Goal: Task Accomplishment & Management: Contribute content

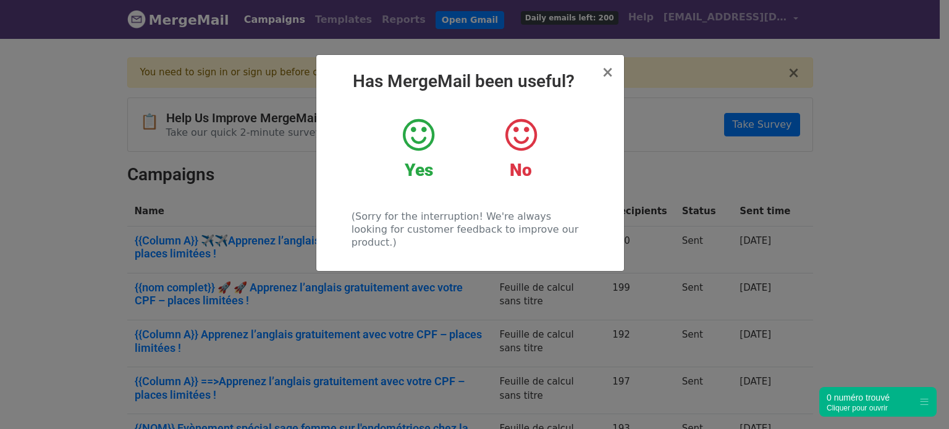
click at [418, 128] on icon at bounding box center [418, 135] width 31 height 37
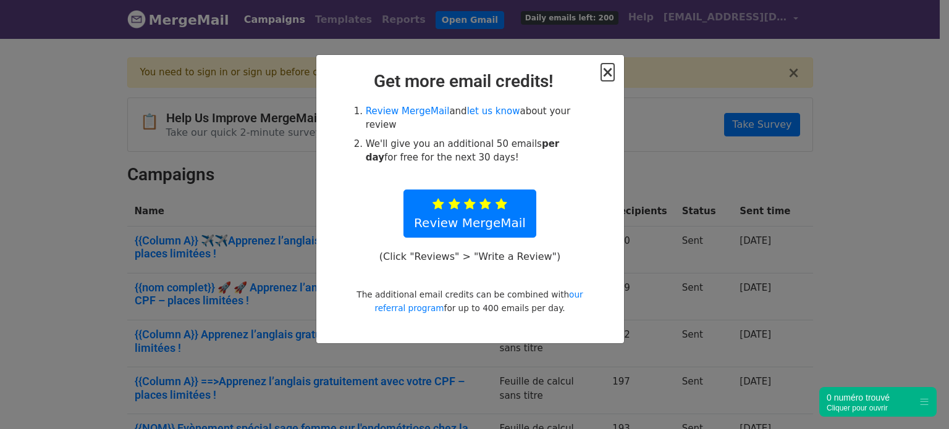
click at [606, 74] on span "×" at bounding box center [607, 72] width 12 height 17
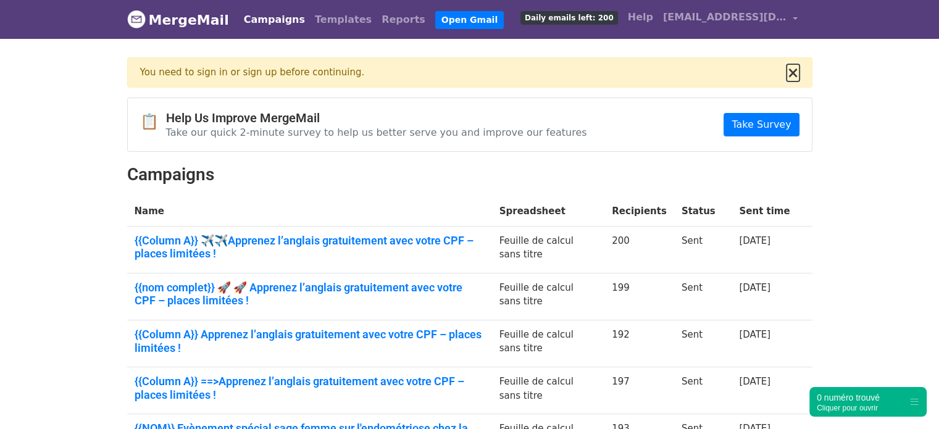
click at [795, 69] on button "×" at bounding box center [793, 72] width 12 height 15
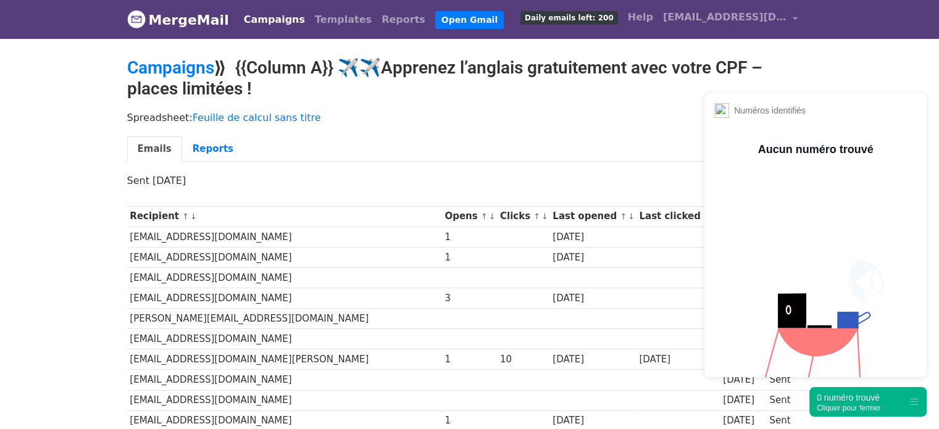
click at [858, 409] on div "Cliquer pour fermer" at bounding box center [849, 408] width 64 height 9
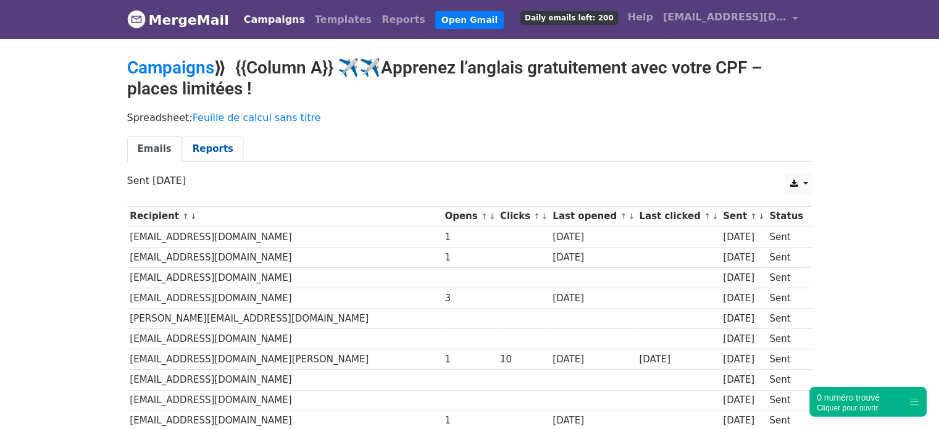
click at [193, 148] on link "Reports" at bounding box center [213, 148] width 62 height 25
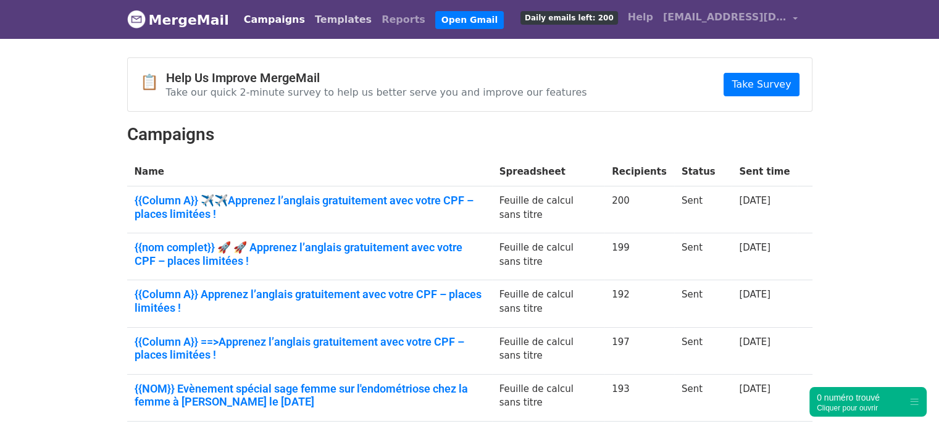
click at [314, 15] on link "Templates" at bounding box center [343, 19] width 67 height 25
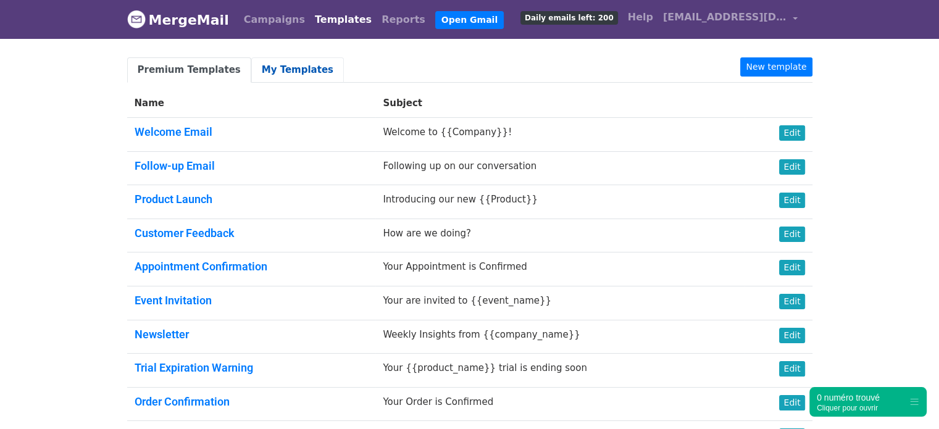
click at [282, 67] on link "My Templates" at bounding box center [297, 69] width 93 height 25
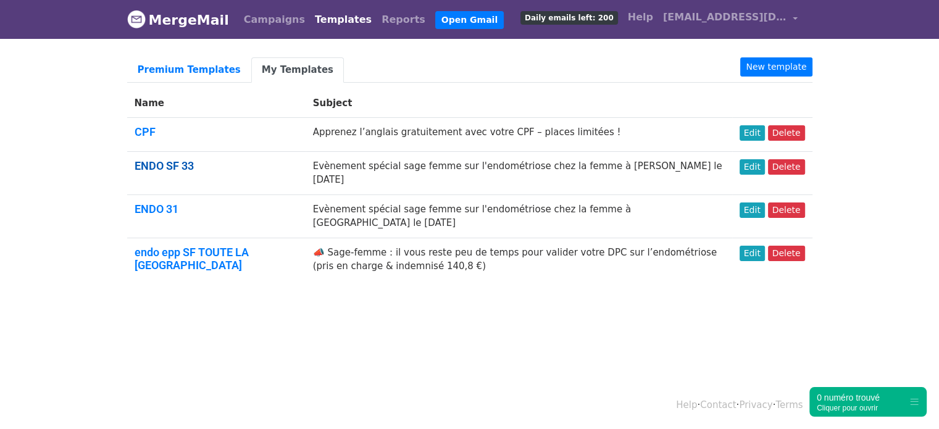
click at [164, 165] on link "ENDO SF 33" at bounding box center [164, 165] width 59 height 13
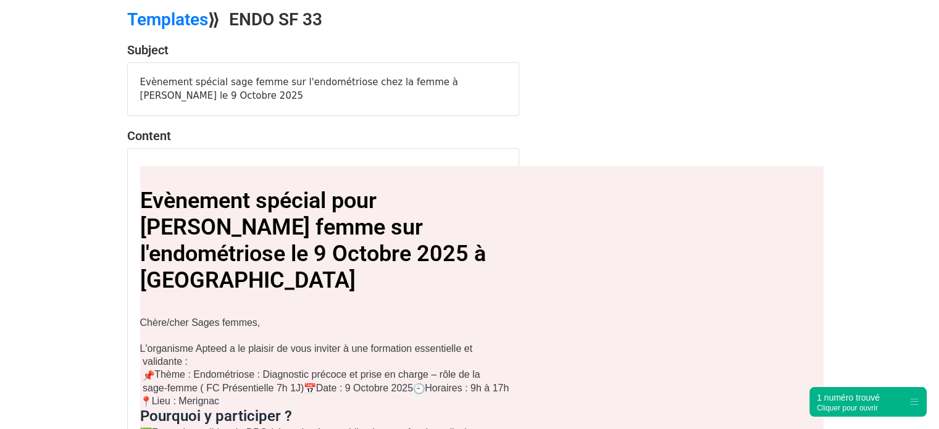
scroll to position [47, 0]
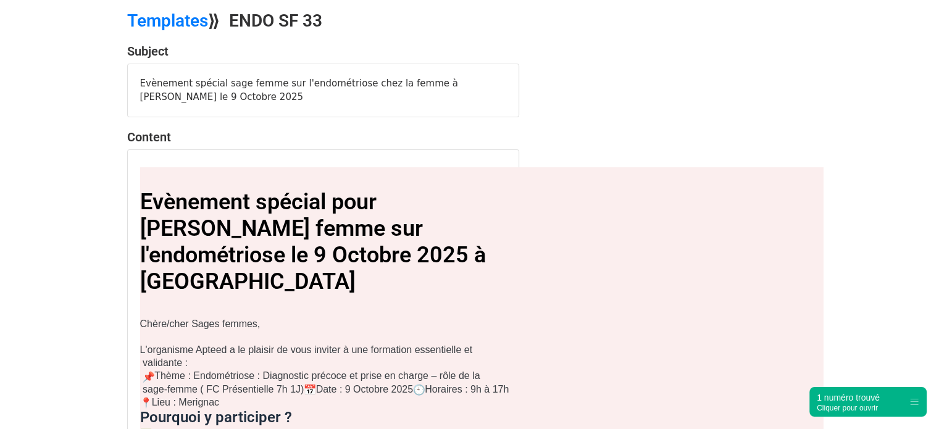
drag, startPoint x: 948, startPoint y: 54, endPoint x: 948, endPoint y: 73, distance: 18.5
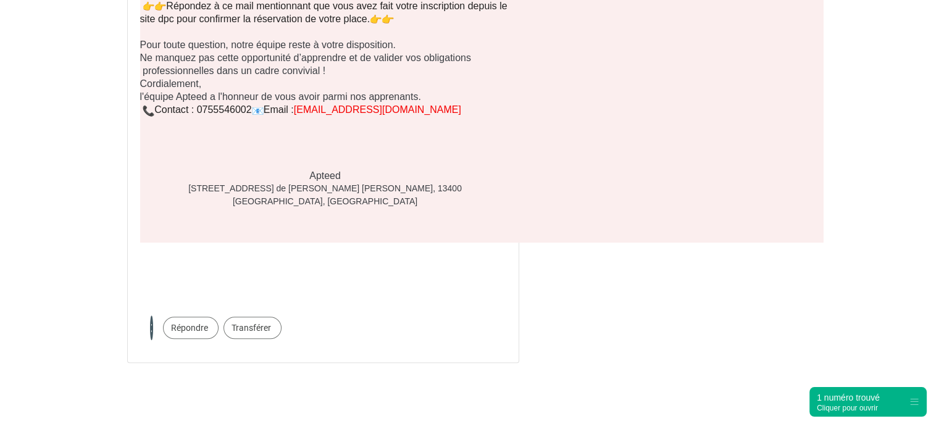
scroll to position [637, 0]
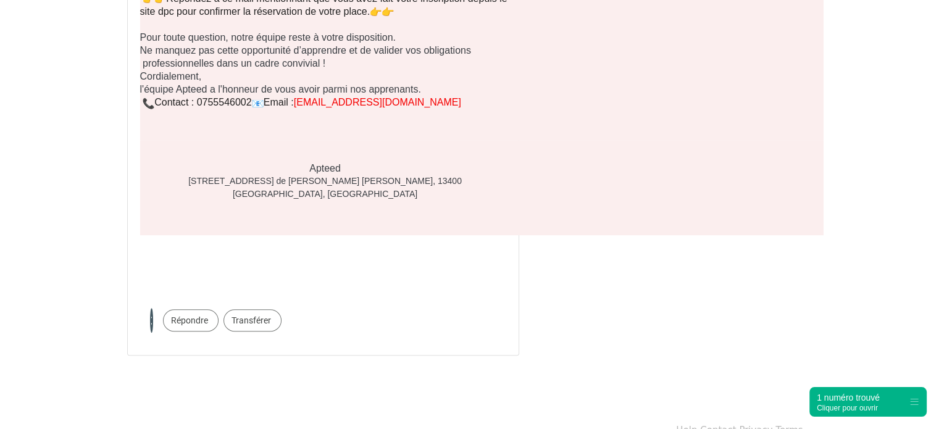
click at [246, 309] on span "Transférer" at bounding box center [253, 320] width 58 height 22
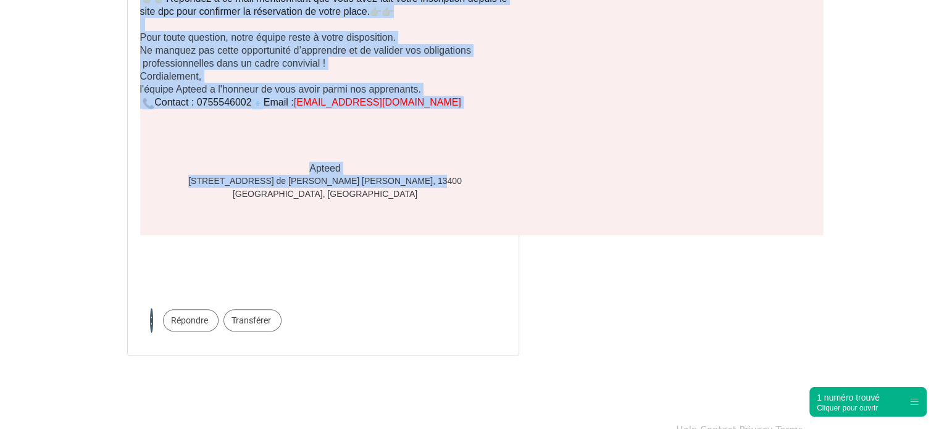
drag, startPoint x: 141, startPoint y: 151, endPoint x: 437, endPoint y: 166, distance: 296.8
copy div "Evènement spécial pour les sage femme sur l'endométriose le 9 Octobre 2025 à Me…"
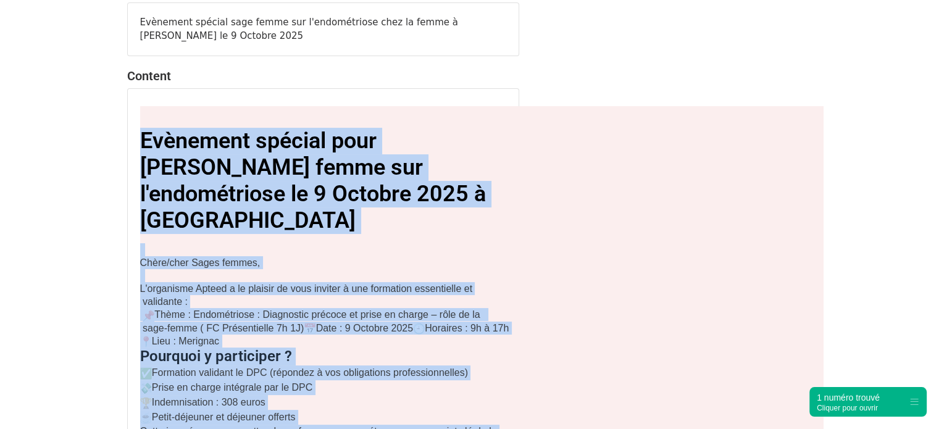
scroll to position [0, 0]
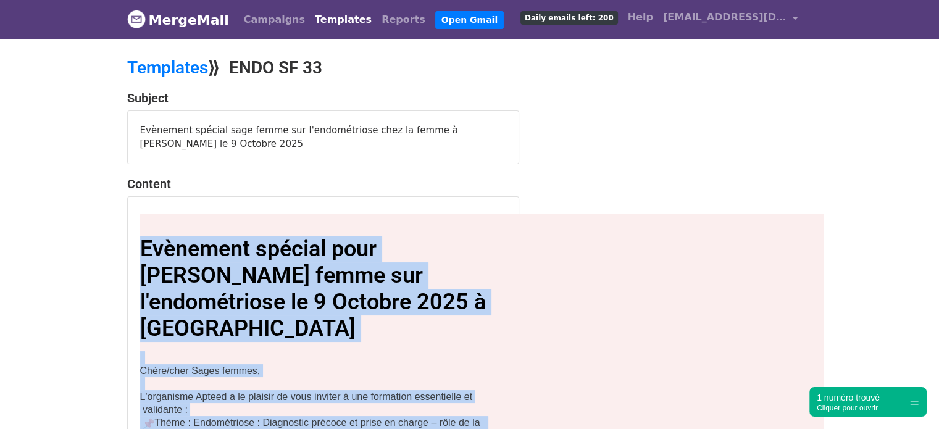
click at [319, 16] on link "Templates" at bounding box center [343, 19] width 67 height 25
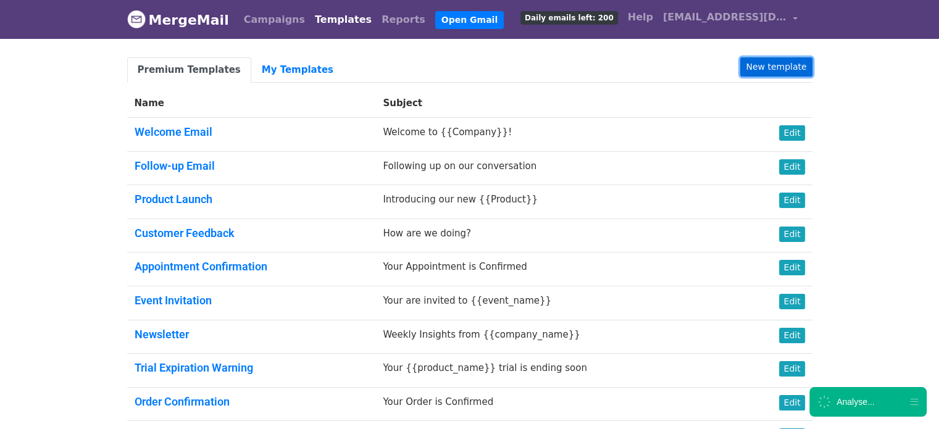
click at [758, 69] on link "New template" at bounding box center [777, 66] width 72 height 19
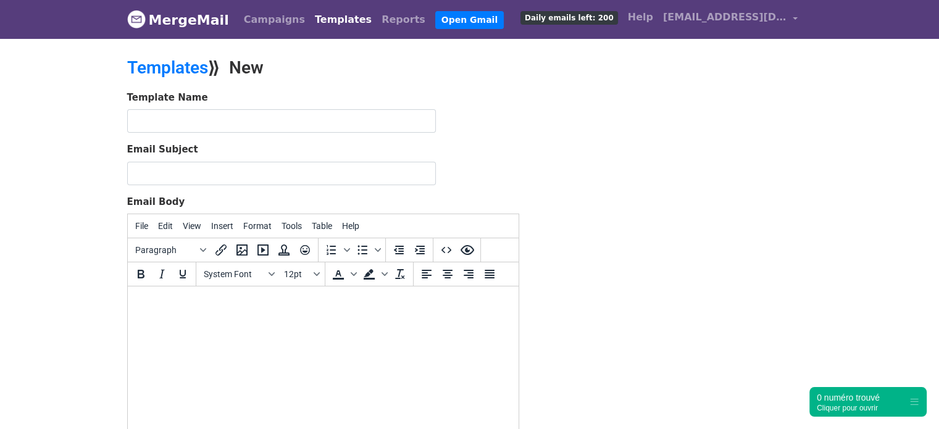
click at [215, 318] on html at bounding box center [322, 303] width 391 height 33
click at [196, 320] on html at bounding box center [322, 303] width 391 height 33
paste body
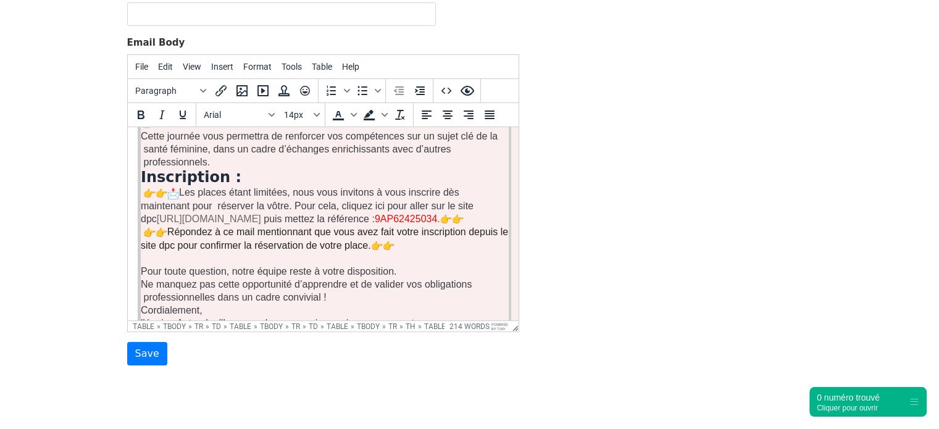
scroll to position [321, 0]
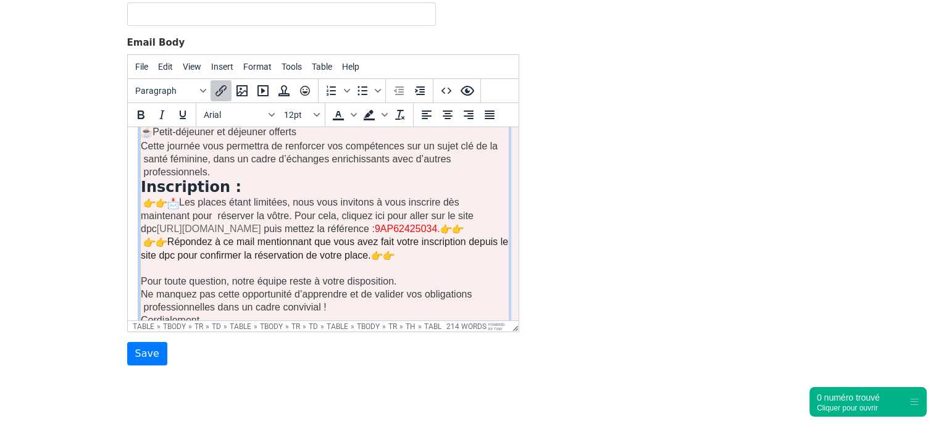
click at [397, 241] on p "Répondez à ce mail mentionnant que vous avez fait votre inscription depuis le s…" at bounding box center [324, 248] width 368 height 27
